Goal: Task Accomplishment & Management: Manage account settings

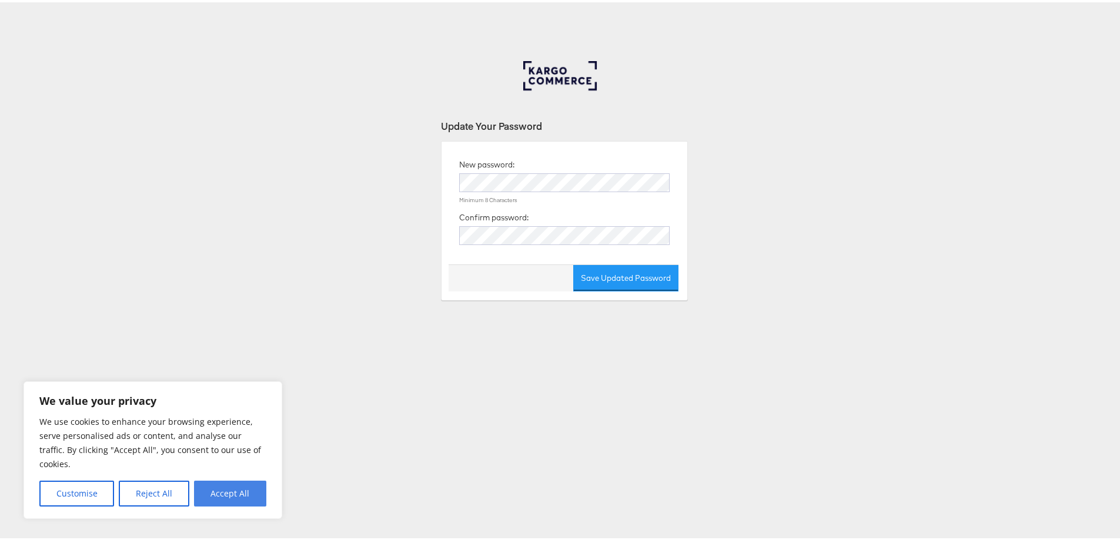
click at [233, 494] on button "Accept All" at bounding box center [230, 492] width 72 height 26
checkbox input "true"
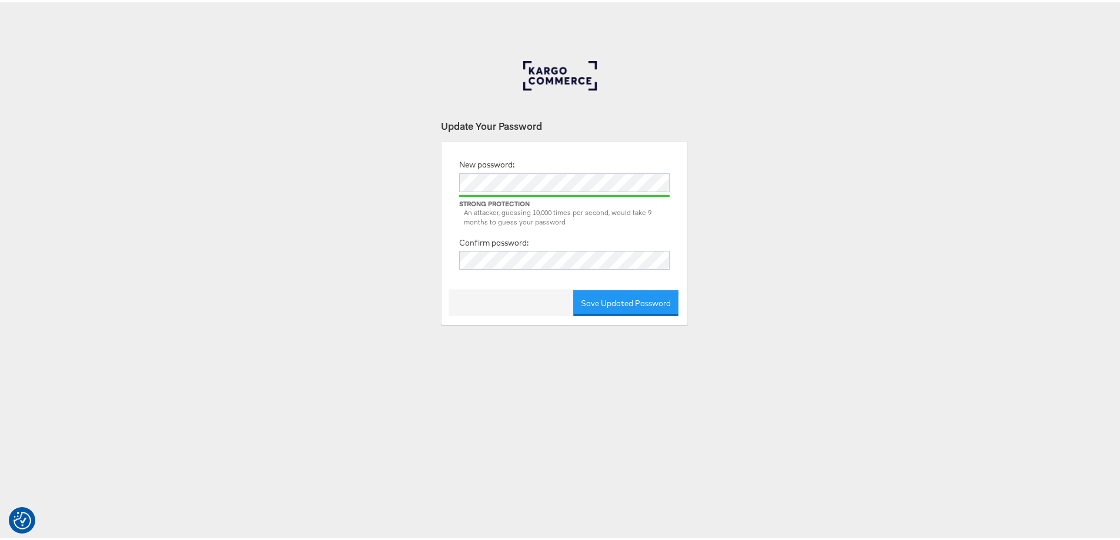
click at [800, 255] on div "Update Your Password New password: Strong Protection An attacker, guessing 10,0…" at bounding box center [564, 353] width 1129 height 588
click at [627, 307] on button "Save Updated Password" at bounding box center [625, 301] width 105 height 26
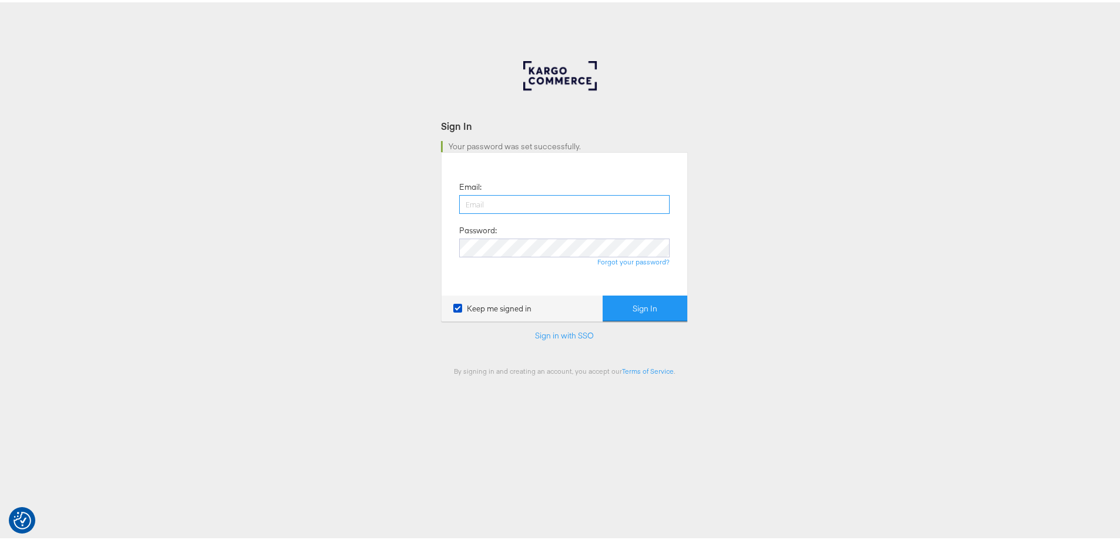
type input "[EMAIL_ADDRESS][DOMAIN_NAME]"
click at [453, 308] on icon at bounding box center [457, 306] width 9 height 9
click at [0, 0] on input "Keep me signed in" at bounding box center [0, 0] width 0 height 0
click at [620, 315] on button "Sign In" at bounding box center [645, 306] width 85 height 26
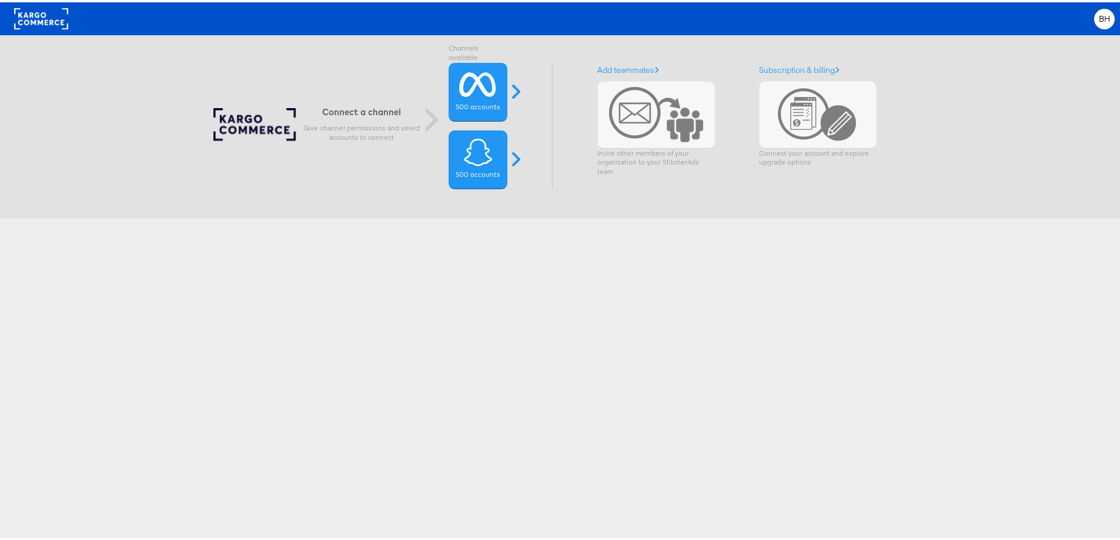
click at [544, 336] on div "Connect a channel Give channel permissions and select accounts to connect Chann…" at bounding box center [564, 327] width 1129 height 588
click at [472, 93] on icon at bounding box center [477, 82] width 37 height 29
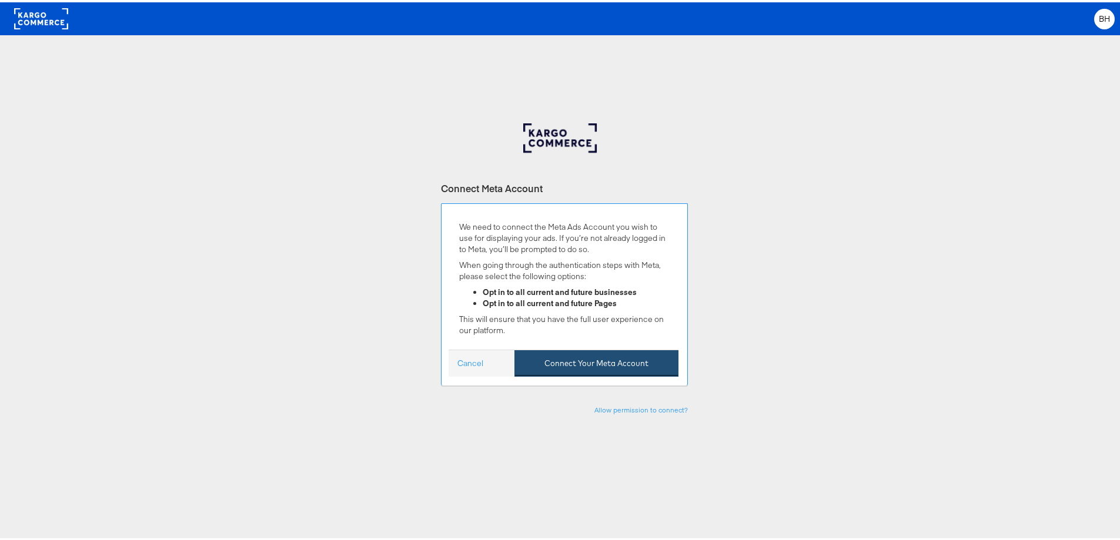
click at [590, 372] on button "Connect Your Meta Account" at bounding box center [596, 361] width 164 height 26
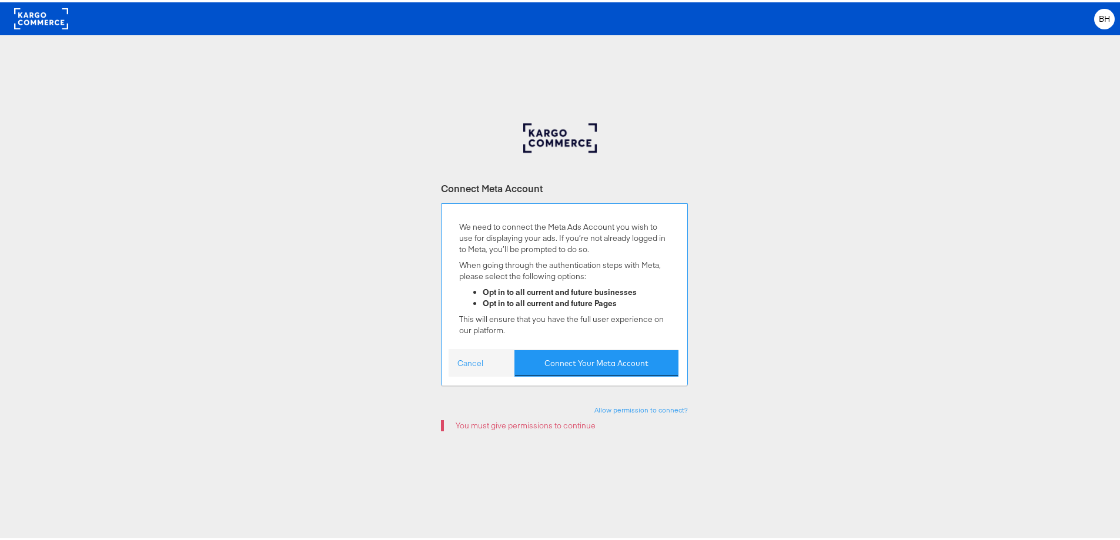
click at [465, 369] on div "Cancel Connect Your Meta Account" at bounding box center [564, 360] width 230 height 27
click at [464, 361] on link "Cancel" at bounding box center [470, 361] width 26 height 11
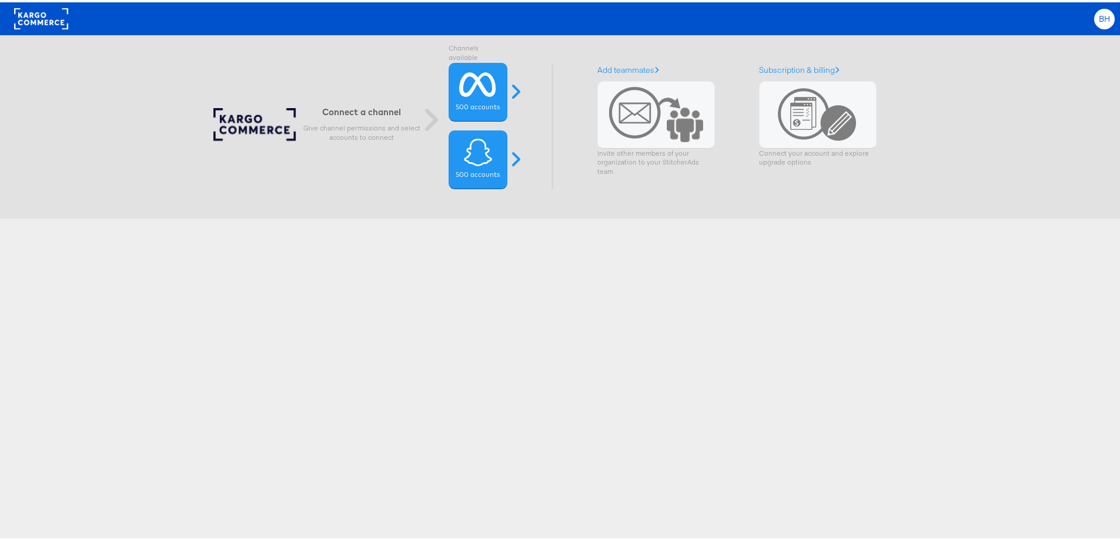
click at [1105, 17] on div "BH" at bounding box center [1104, 16] width 21 height 21
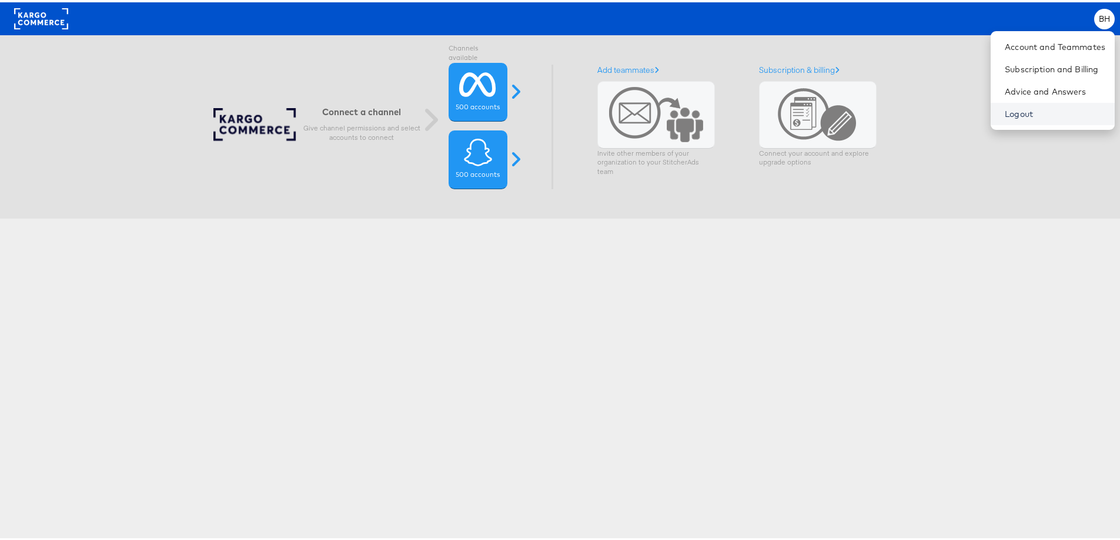
click at [1010, 116] on link "Logout" at bounding box center [1055, 112] width 101 height 12
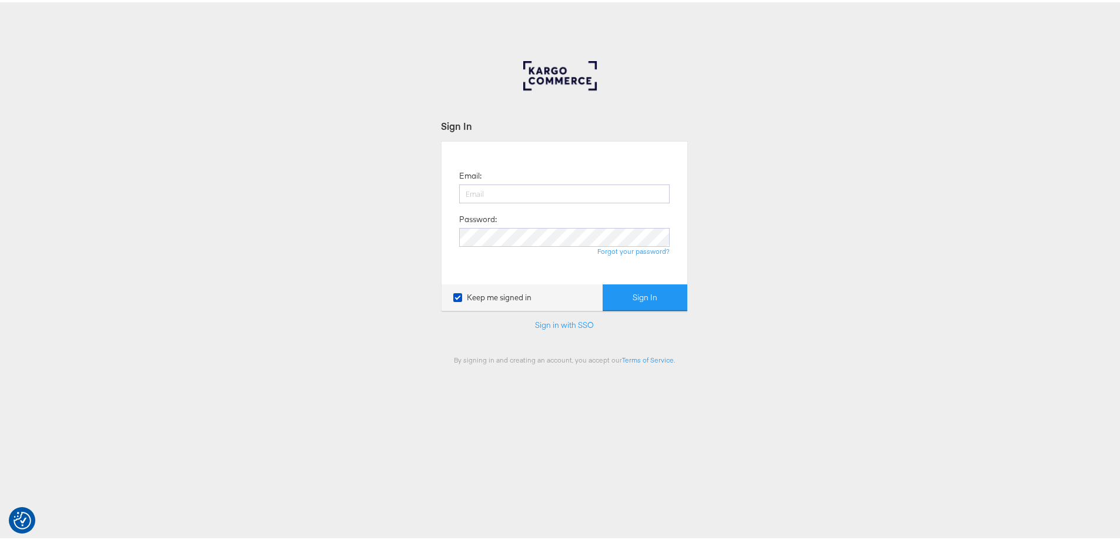
type input "[EMAIL_ADDRESS][DOMAIN_NAME]"
click at [637, 299] on button "Sign In" at bounding box center [645, 295] width 85 height 26
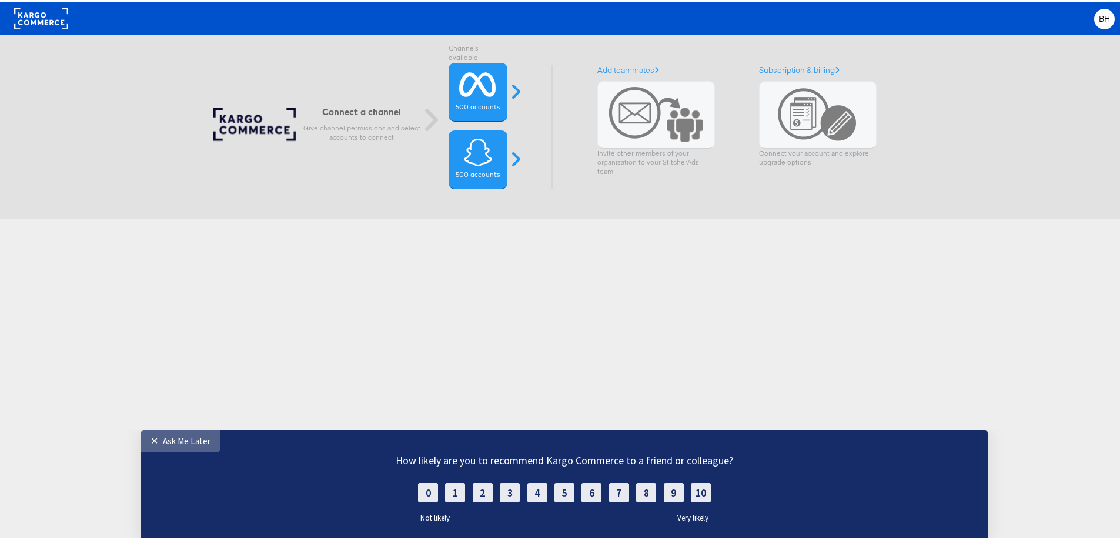
click at [149, 442] on link "✕ Ask Me Later" at bounding box center [180, 441] width 79 height 22
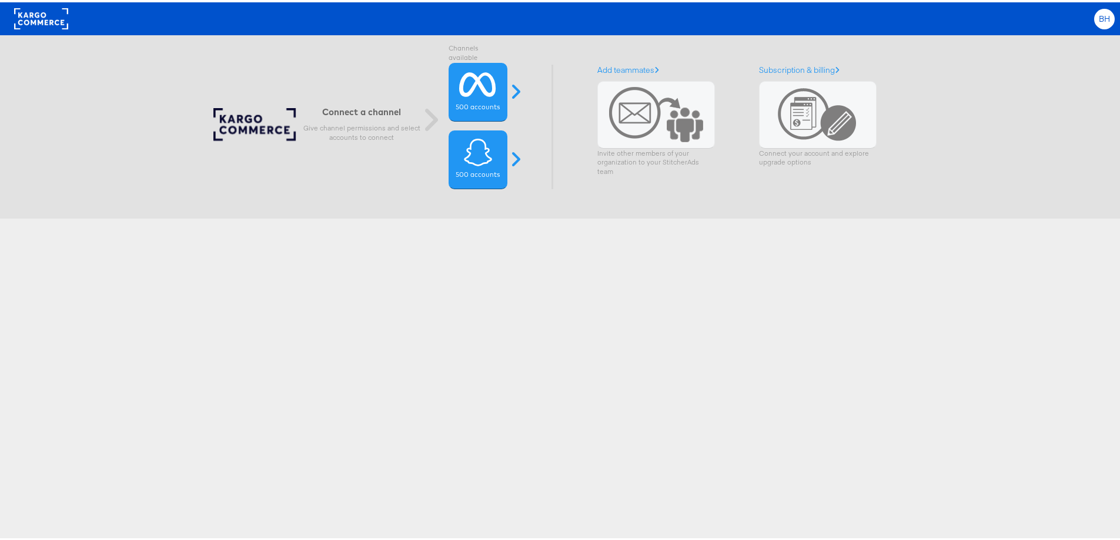
click at [1094, 22] on div "BH" at bounding box center [1104, 16] width 21 height 21
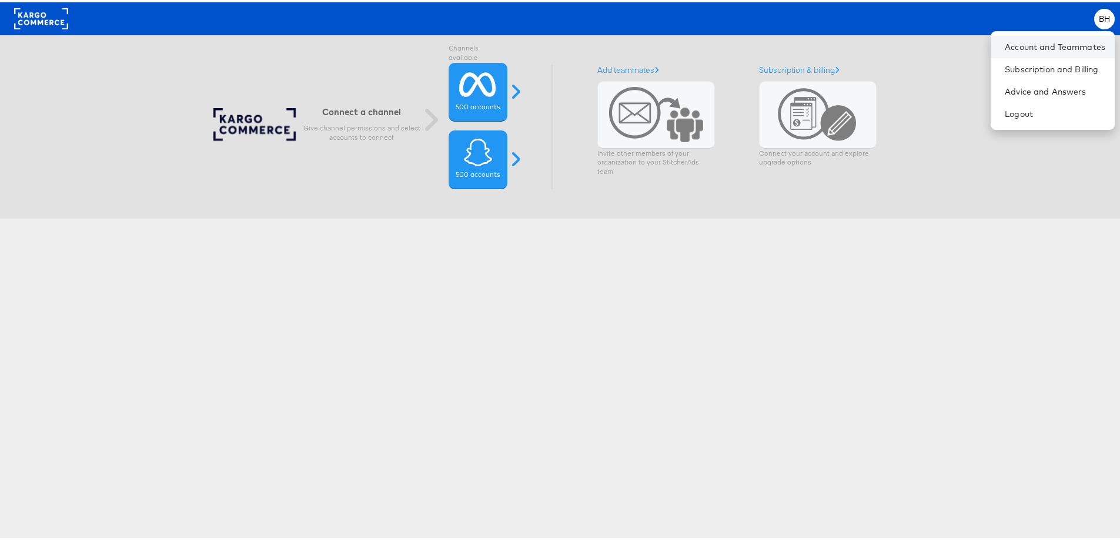
click at [1039, 54] on li "Account and Teammates" at bounding box center [1053, 45] width 124 height 22
click at [1034, 45] on link "Account and Teammates" at bounding box center [1055, 45] width 101 height 12
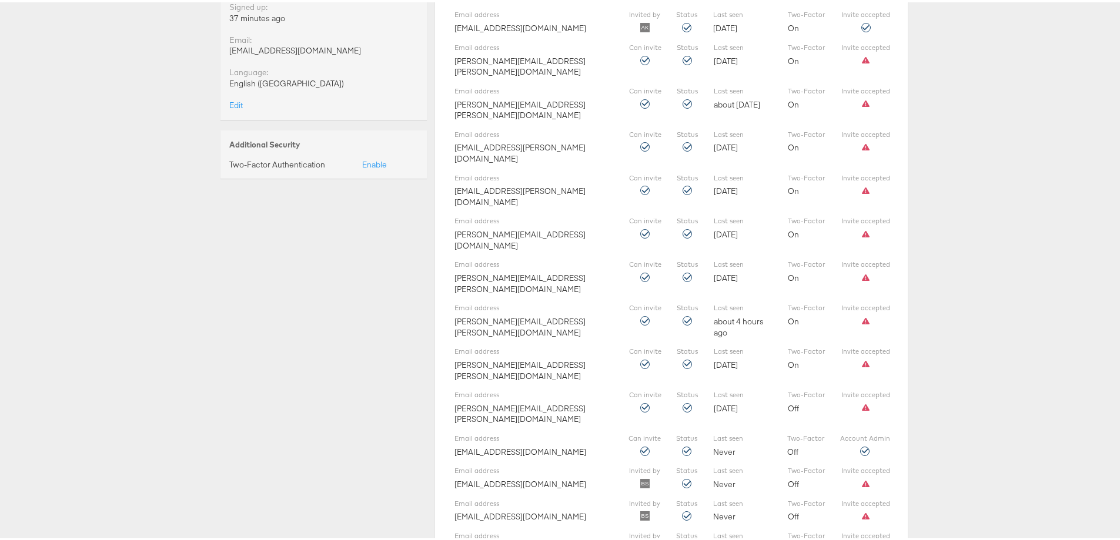
scroll to position [311, 0]
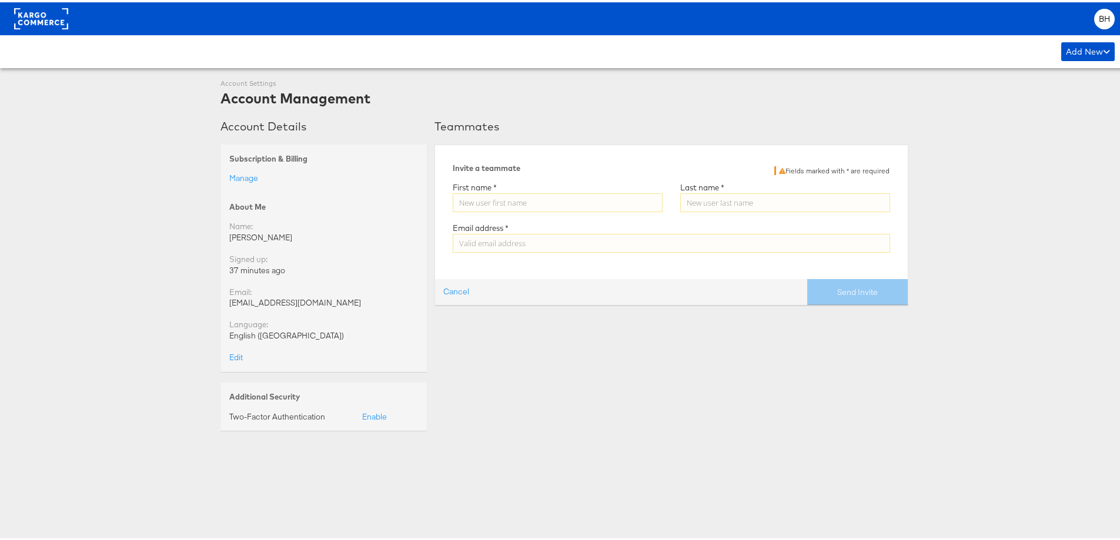
click at [561, 199] on input "Enter a valid first name" at bounding box center [558, 200] width 210 height 19
type input "Scott"
type input "Cooper"
type input "scooper@bootbarn.com"
click at [835, 293] on button "Send Invite" at bounding box center [857, 290] width 101 height 26
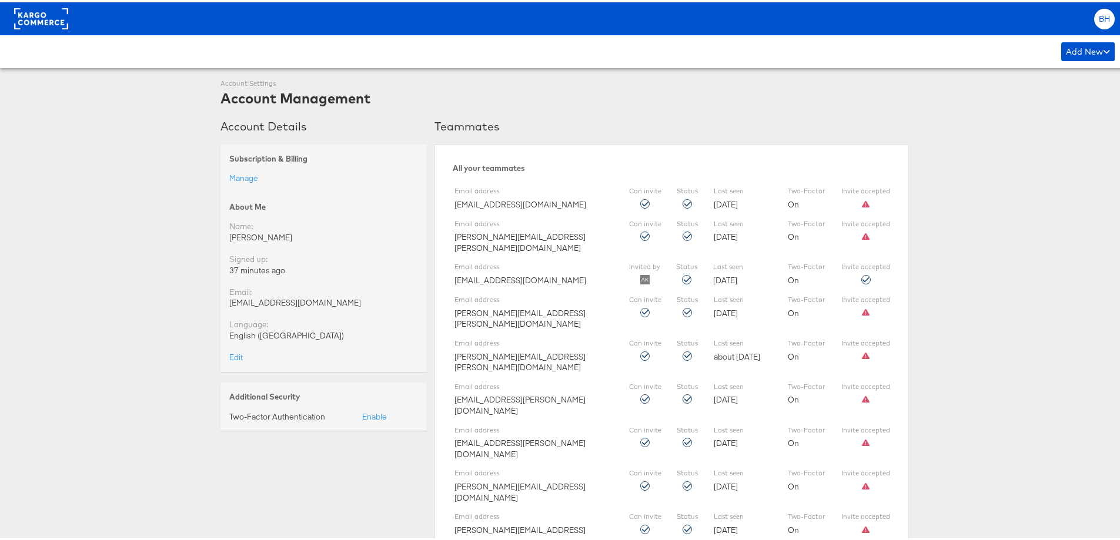
click at [1099, 18] on span "BH" at bounding box center [1105, 17] width 12 height 8
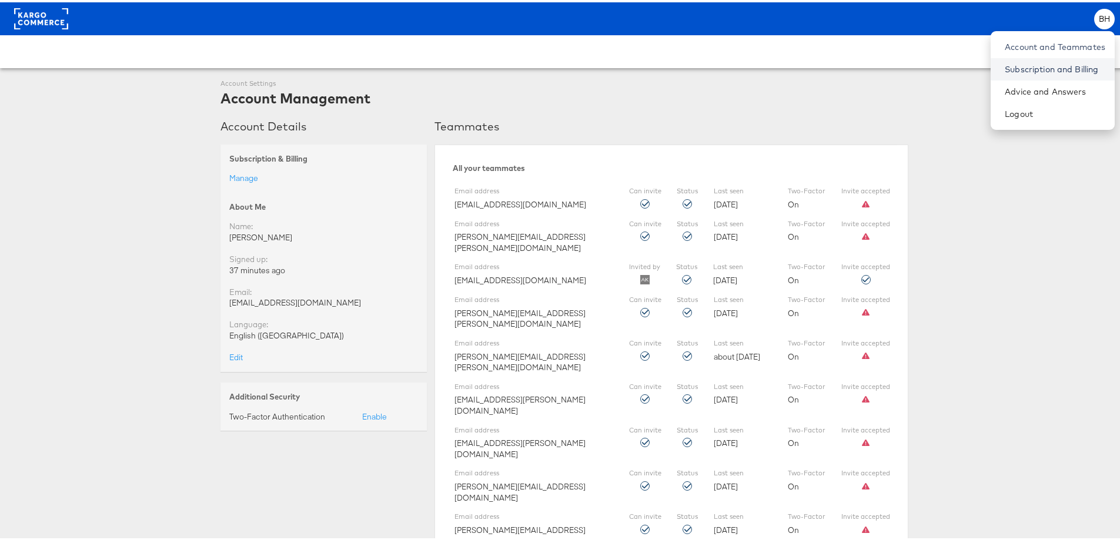
click at [1049, 71] on link "Subscription and Billing" at bounding box center [1055, 67] width 101 height 12
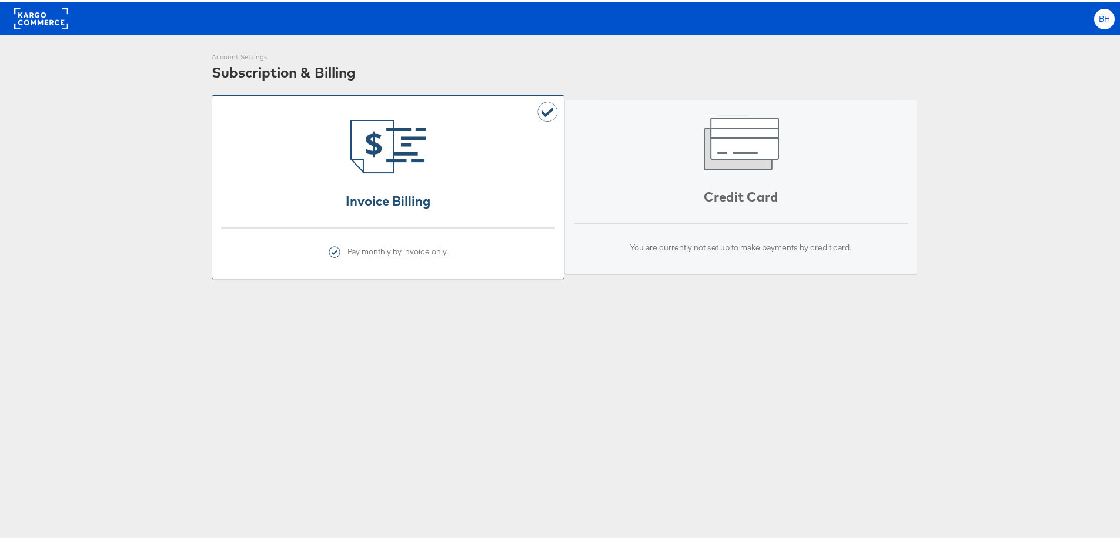
click at [1102, 16] on div "BH" at bounding box center [1104, 16] width 21 height 21
click at [1068, 42] on link "Account and Teammates" at bounding box center [1055, 45] width 101 height 12
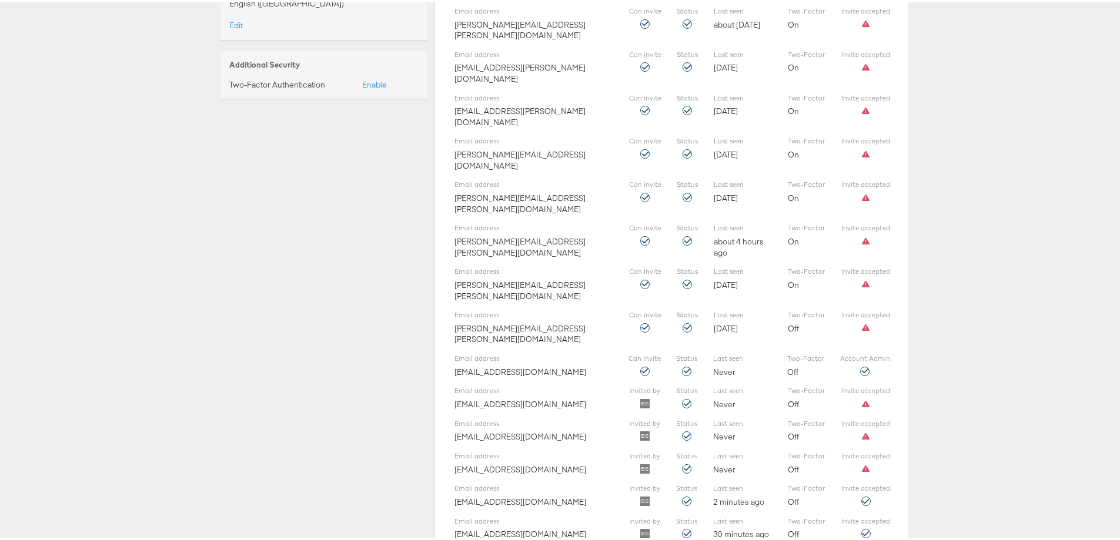
scroll to position [97, 0]
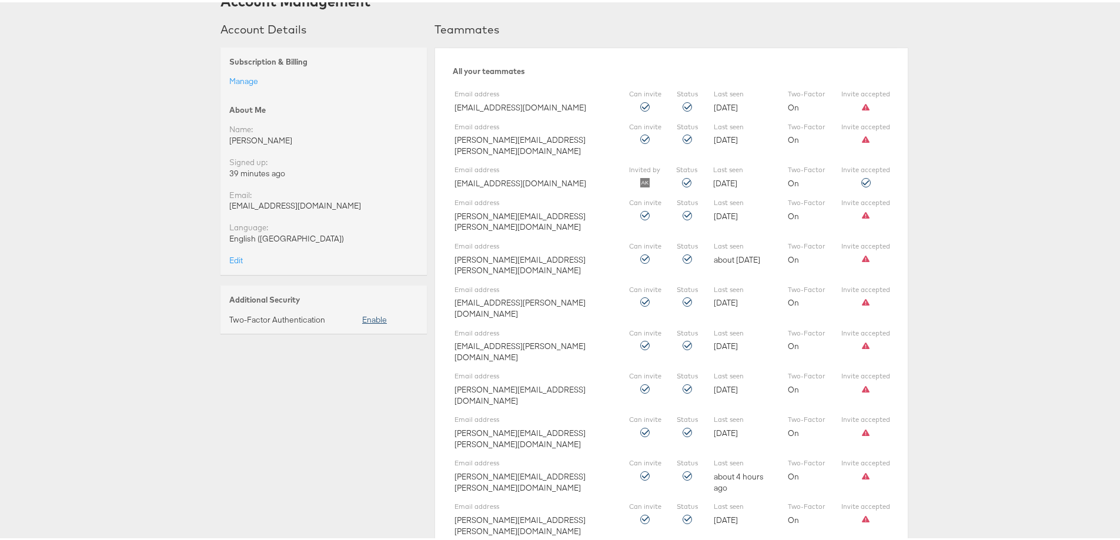
click at [376, 318] on link "Enable" at bounding box center [374, 317] width 25 height 11
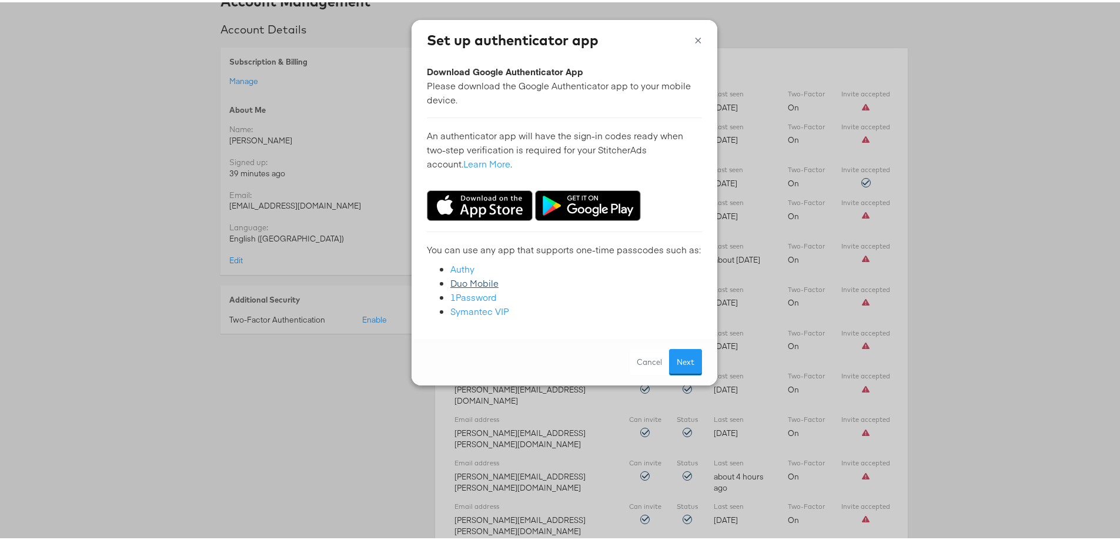
click at [460, 282] on link "Duo Mobile" at bounding box center [474, 281] width 48 height 12
click at [685, 361] on button "Next" at bounding box center [685, 360] width 33 height 26
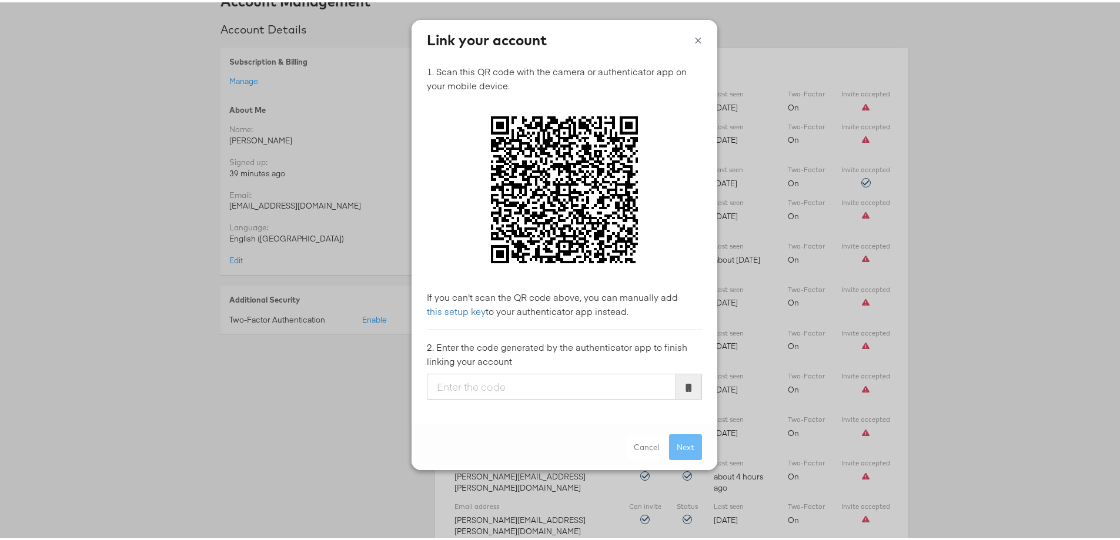
click at [549, 386] on input "text" at bounding box center [551, 385] width 249 height 26
type input "567280"
click at [670, 438] on button "Next" at bounding box center [685, 445] width 33 height 26
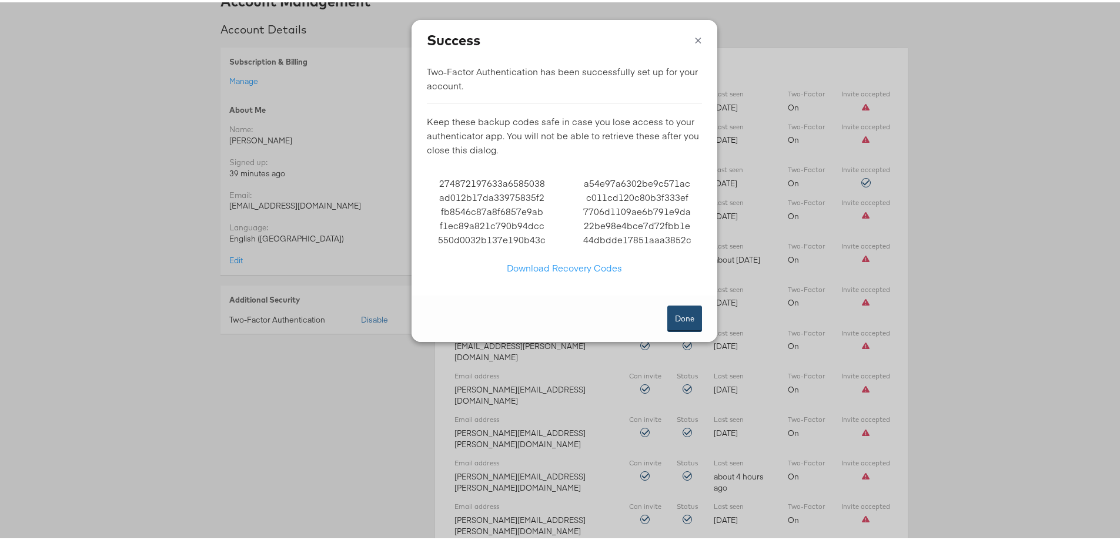
click at [675, 313] on button "Done" at bounding box center [684, 316] width 35 height 26
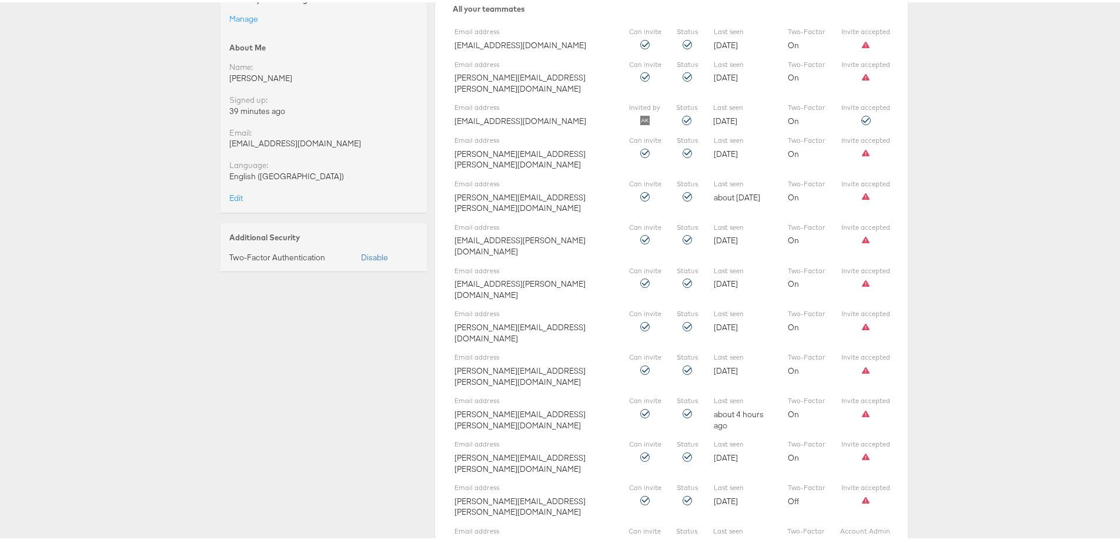
scroll to position [0, 0]
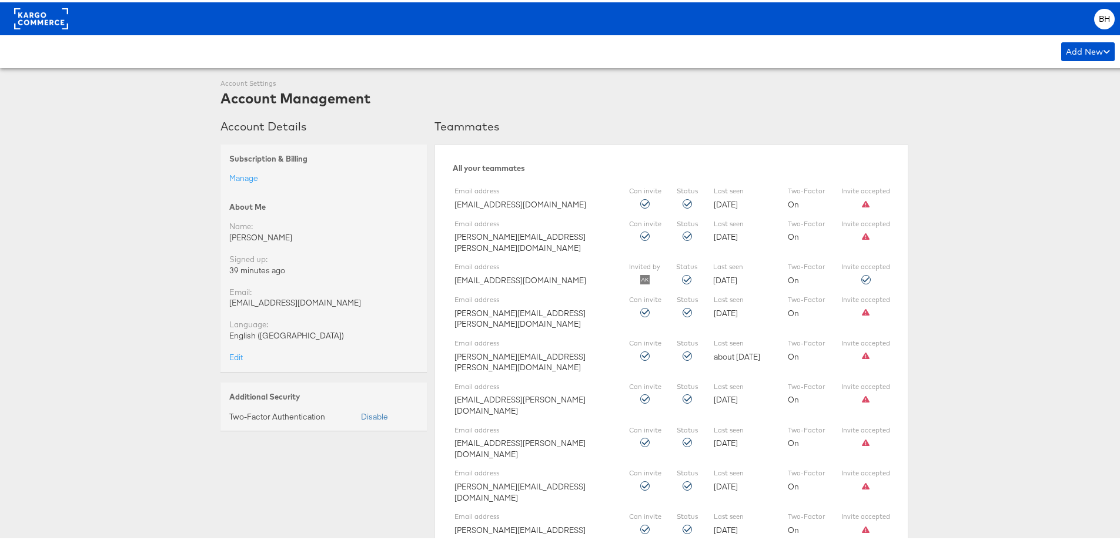
click at [44, 16] on rect at bounding box center [41, 16] width 54 height 21
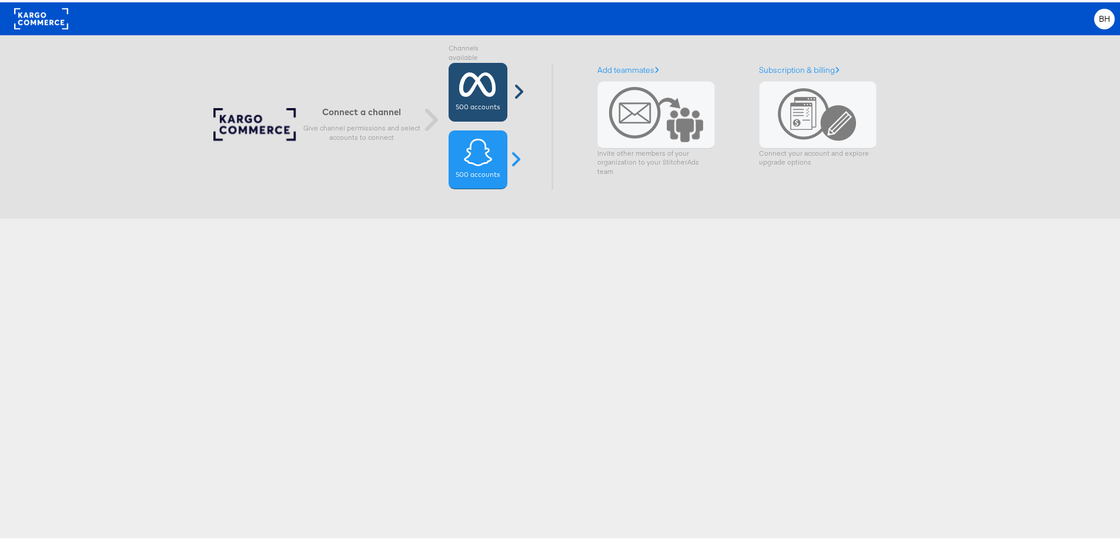
click at [479, 93] on icon at bounding box center [477, 82] width 37 height 29
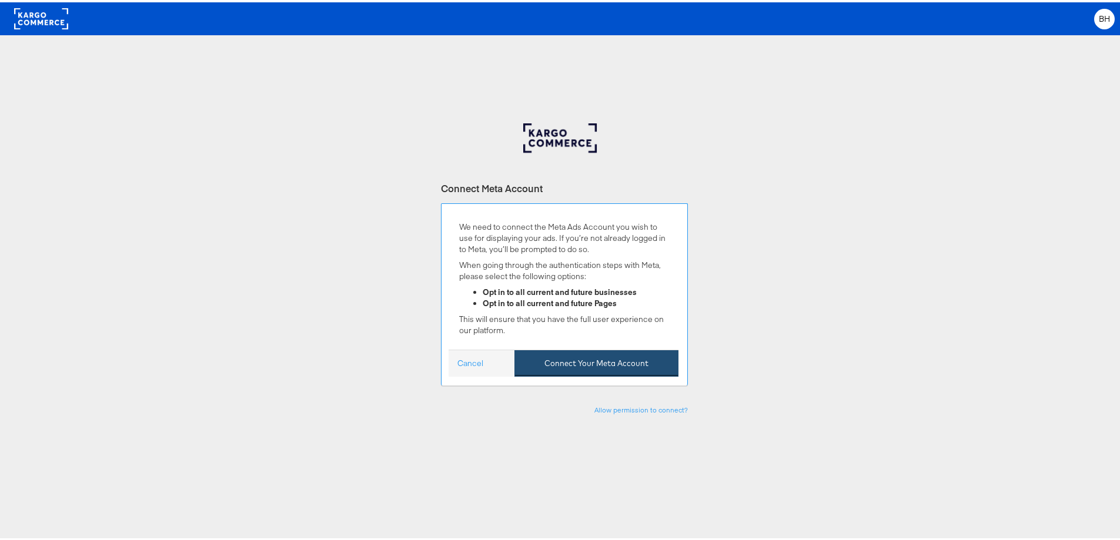
click at [584, 367] on button "Connect Your Meta Account" at bounding box center [596, 361] width 164 height 26
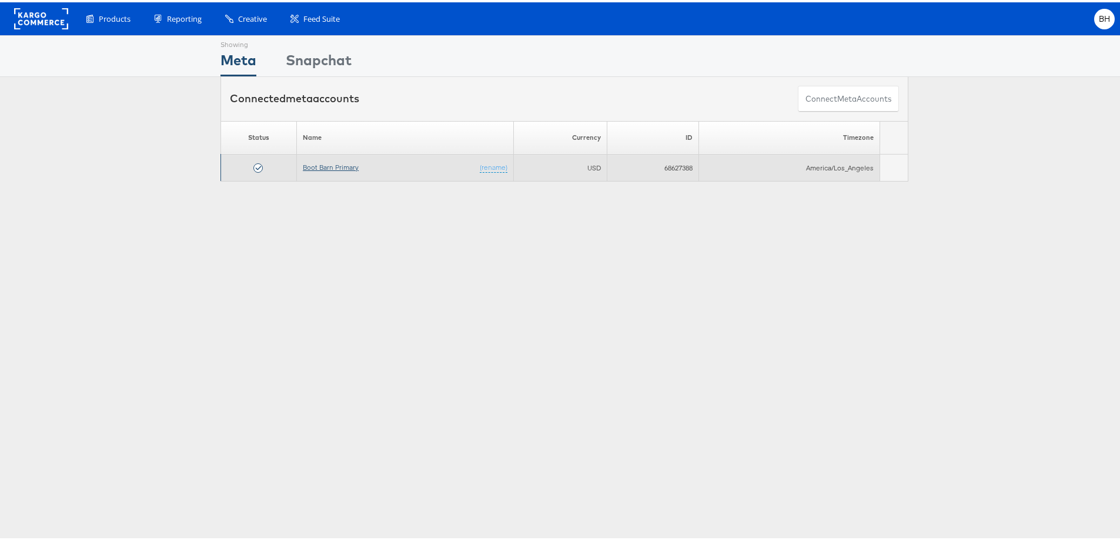
click at [330, 169] on link "Boot Barn Primary" at bounding box center [331, 165] width 56 height 9
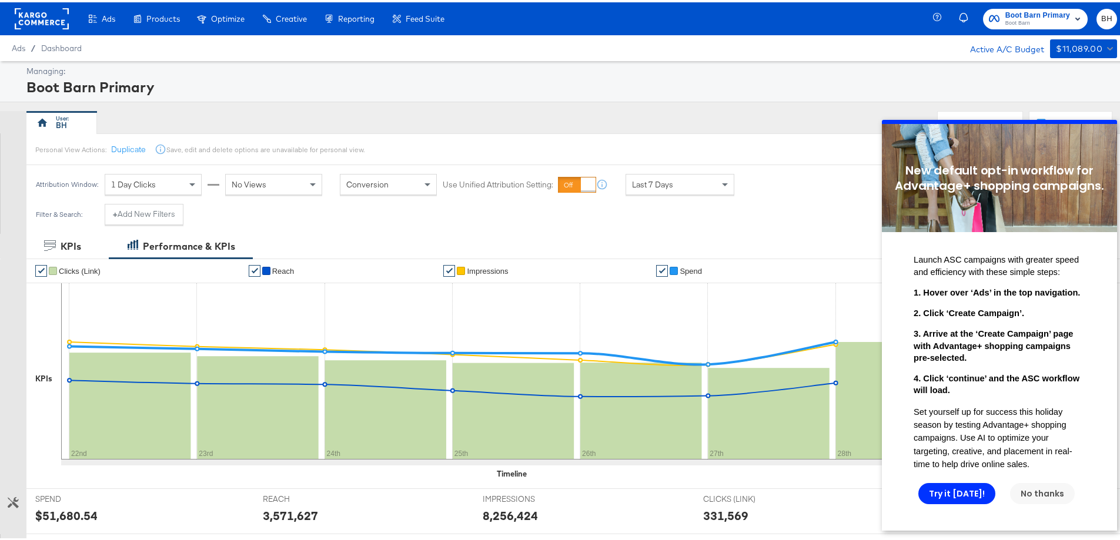
click at [1064, 504] on link "No thanks" at bounding box center [1042, 493] width 65 height 21
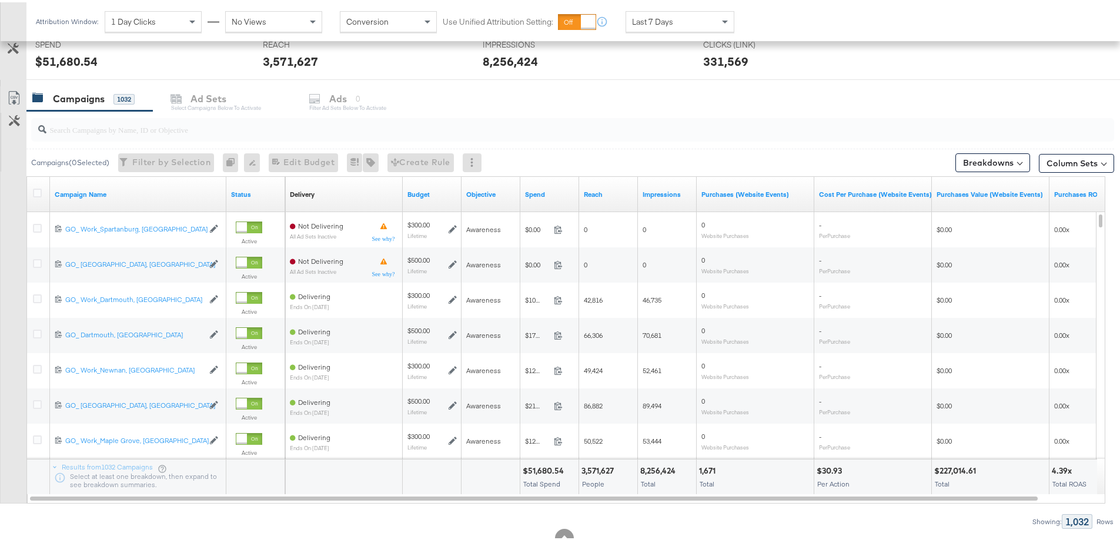
scroll to position [470, 0]
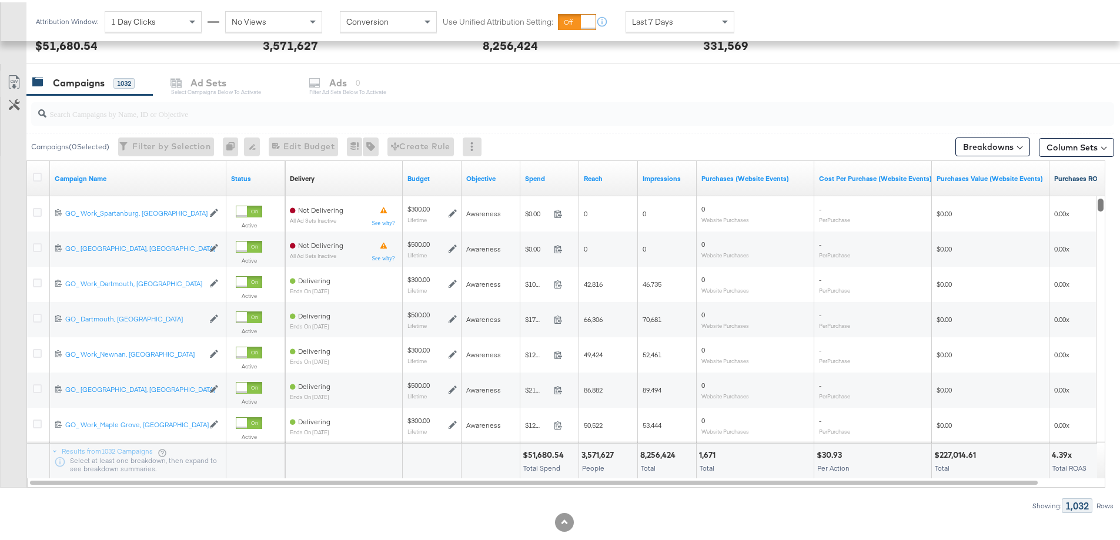
drag, startPoint x: 1100, startPoint y: 275, endPoint x: 1097, endPoint y: 173, distance: 101.2
click at [1097, 173] on div "Campaign Name Status Delivery Sorting Unavailable Budget Objective Spend Reach …" at bounding box center [565, 321] width 1079 height 327
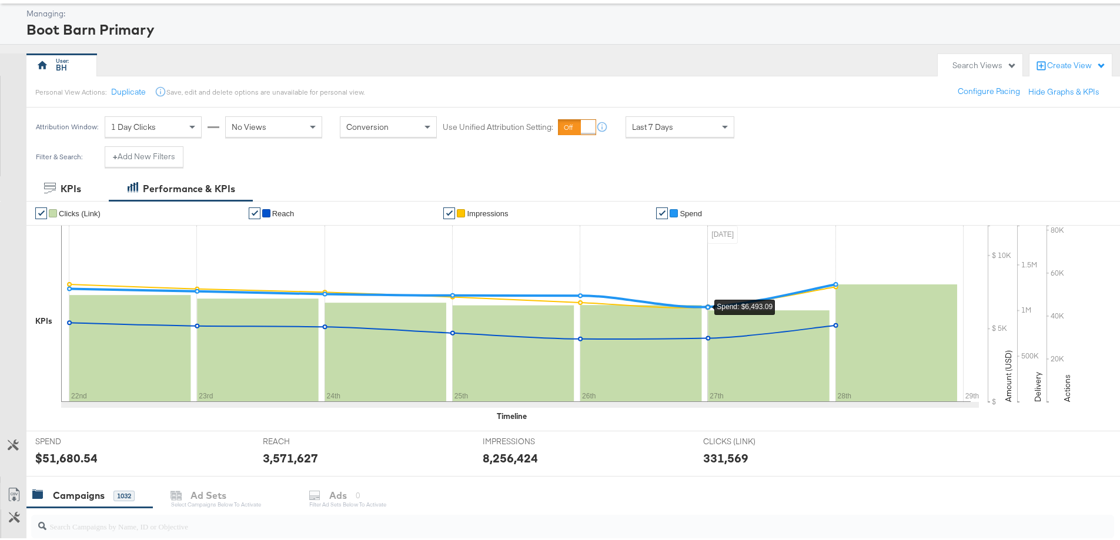
scroll to position [0, 0]
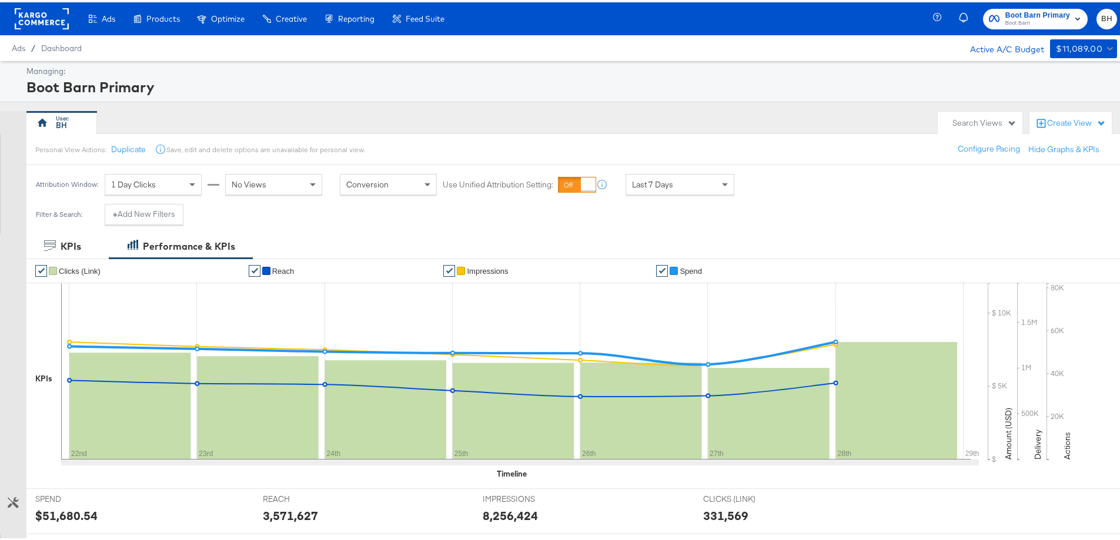
click at [1071, 15] on rect "button" at bounding box center [1078, 16] width 14 height 14
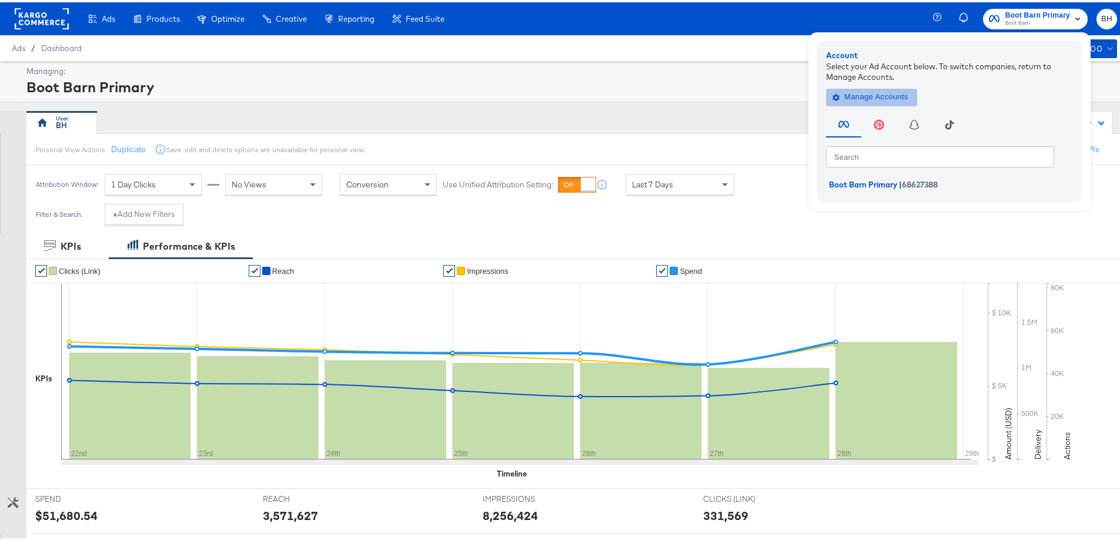
click at [868, 97] on span "Manage Accounts" at bounding box center [871, 95] width 73 height 14
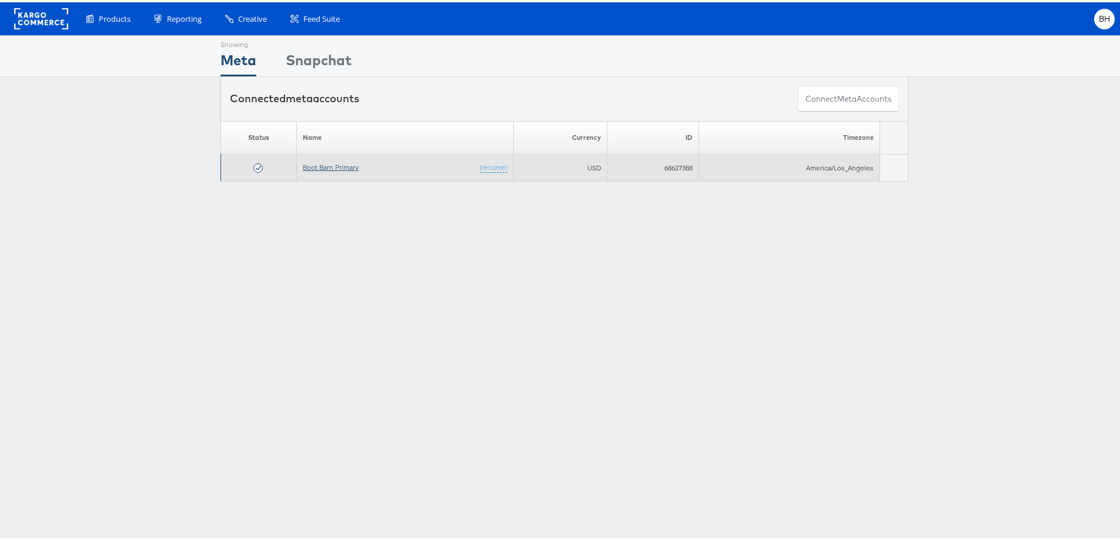
click at [329, 168] on link "Boot Barn Primary" at bounding box center [331, 165] width 56 height 9
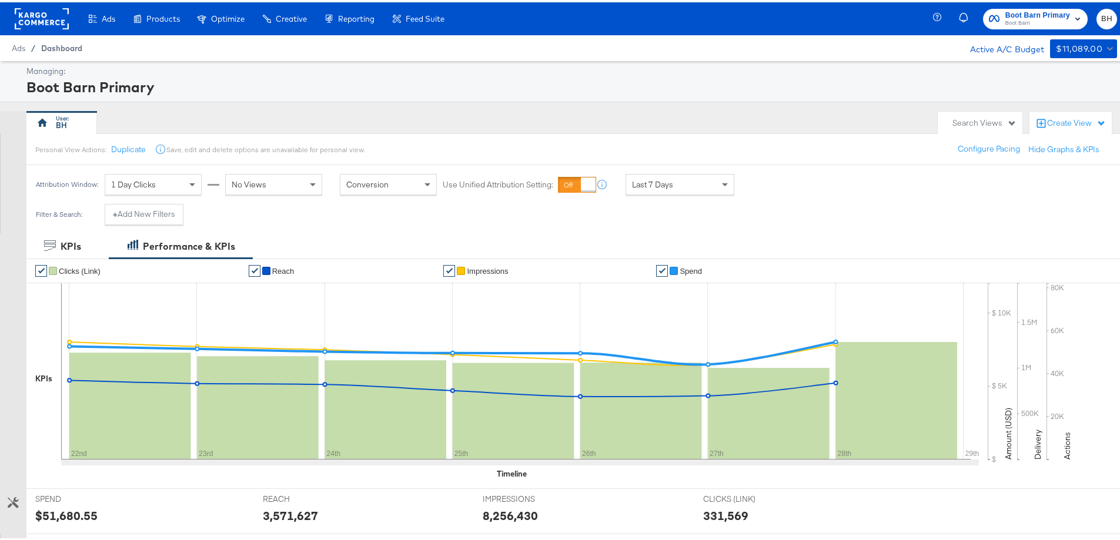
click at [61, 45] on span "Dashboard" at bounding box center [61, 45] width 41 height 9
